Goal: Check status: Check status

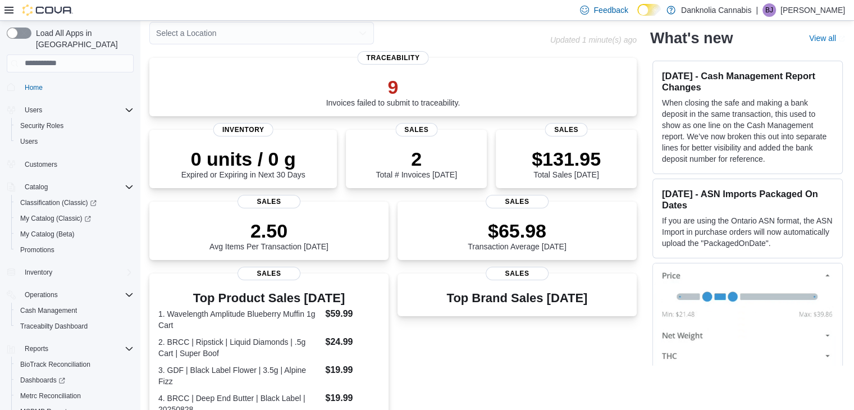
scroll to position [44, 0]
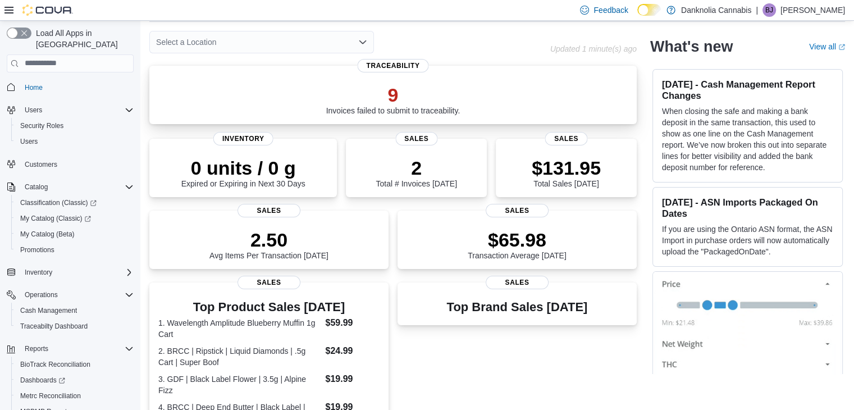
click at [404, 89] on p "9" at bounding box center [393, 95] width 134 height 22
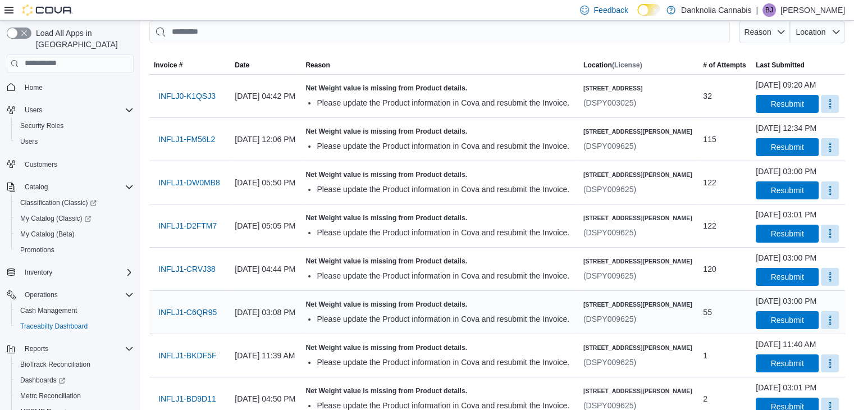
scroll to position [99, 0]
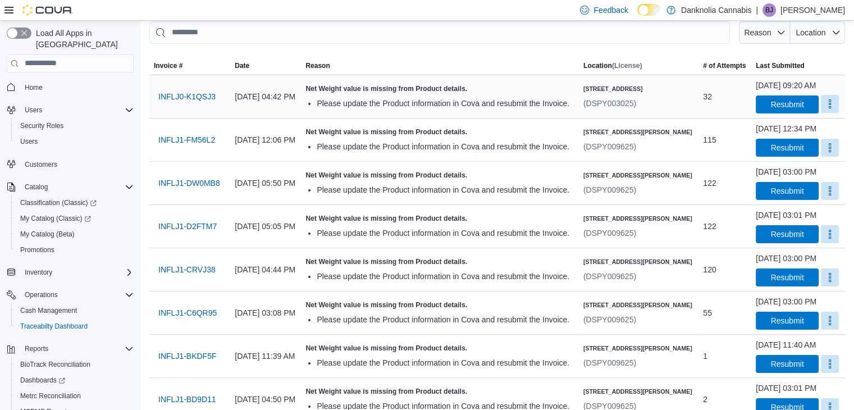
click at [821, 101] on button "More" at bounding box center [830, 104] width 18 height 18
click at [574, 90] on h5 "Net Weight value is missing from Product details." at bounding box center [440, 88] width 268 height 9
click at [189, 98] on span "INFLJ0-K1QSJ3" at bounding box center [186, 96] width 57 height 11
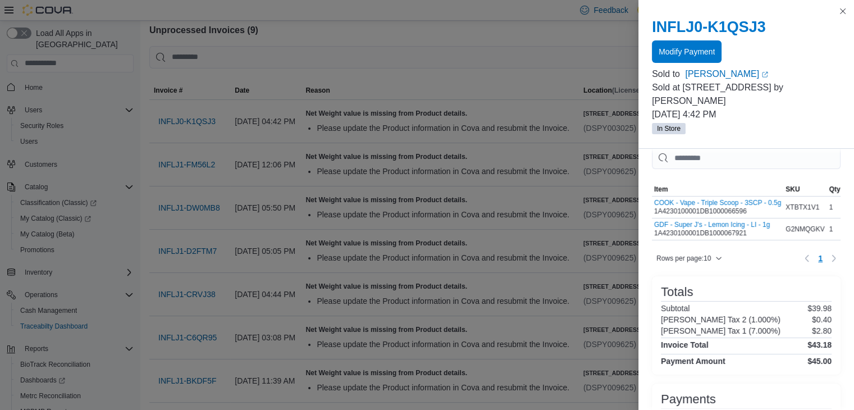
scroll to position [14, 0]
click at [842, 8] on button "Close this dialog" at bounding box center [842, 10] width 13 height 13
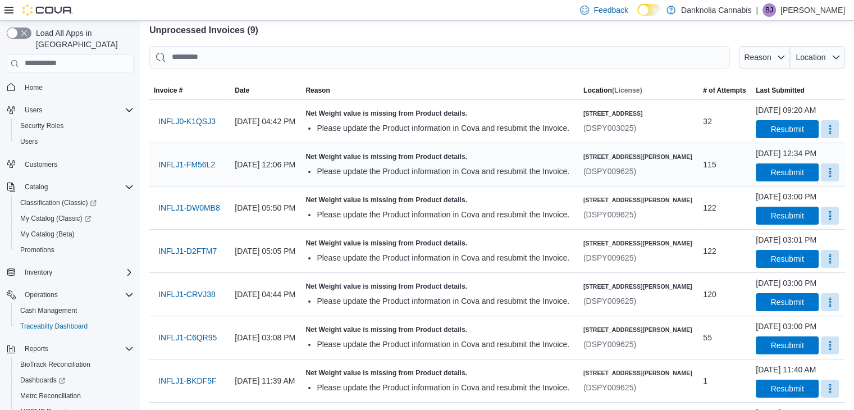
scroll to position [0, 0]
